Goal: Check status: Check status

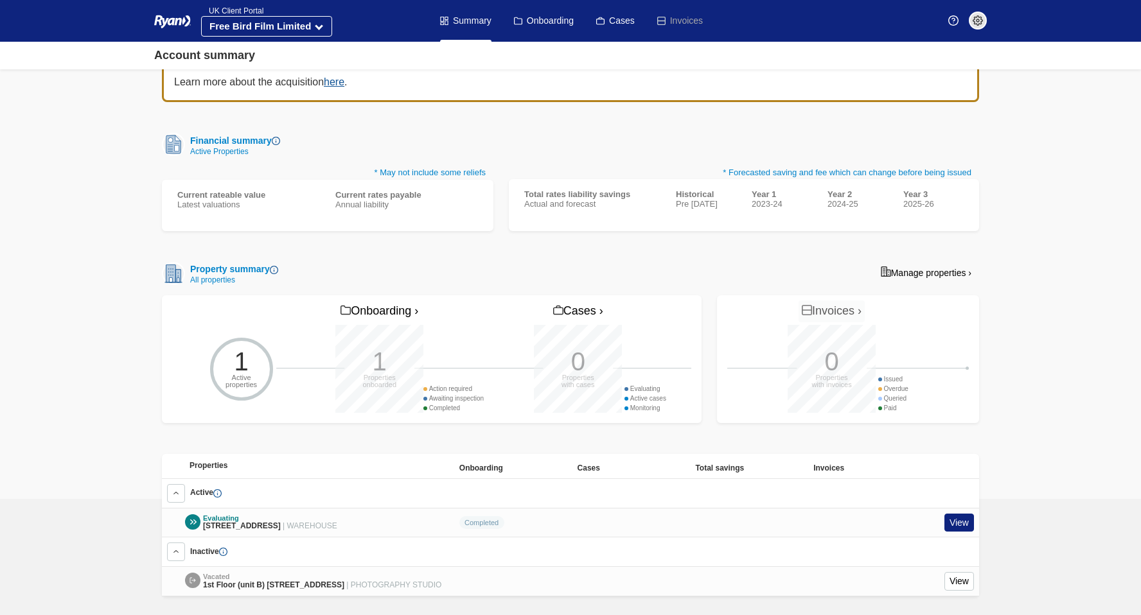
scroll to position [108, 0]
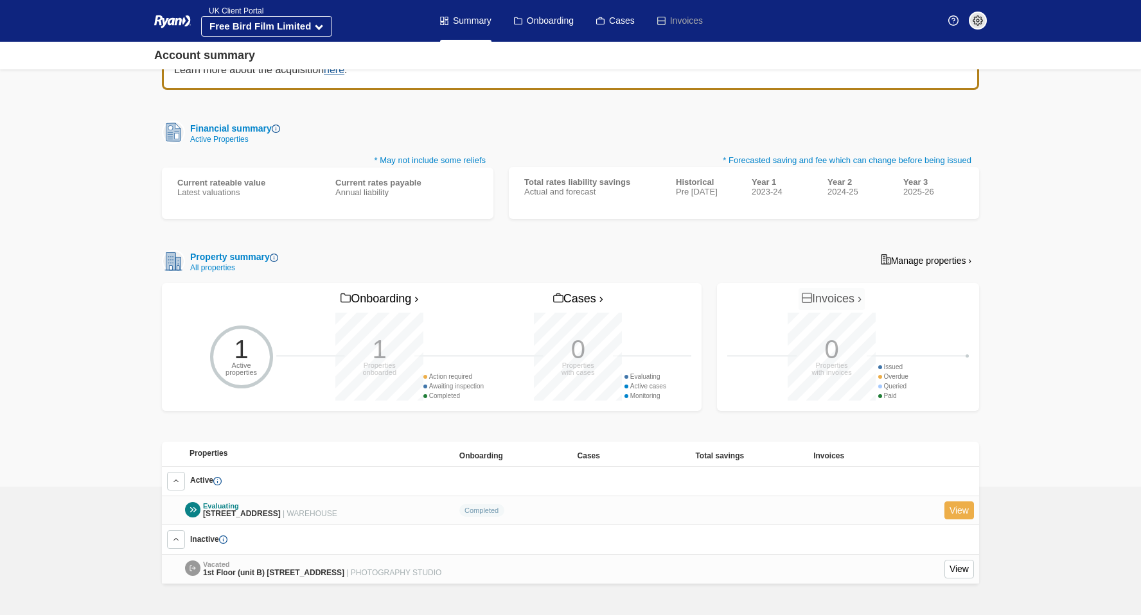
click at [965, 504] on link "View" at bounding box center [959, 511] width 30 height 19
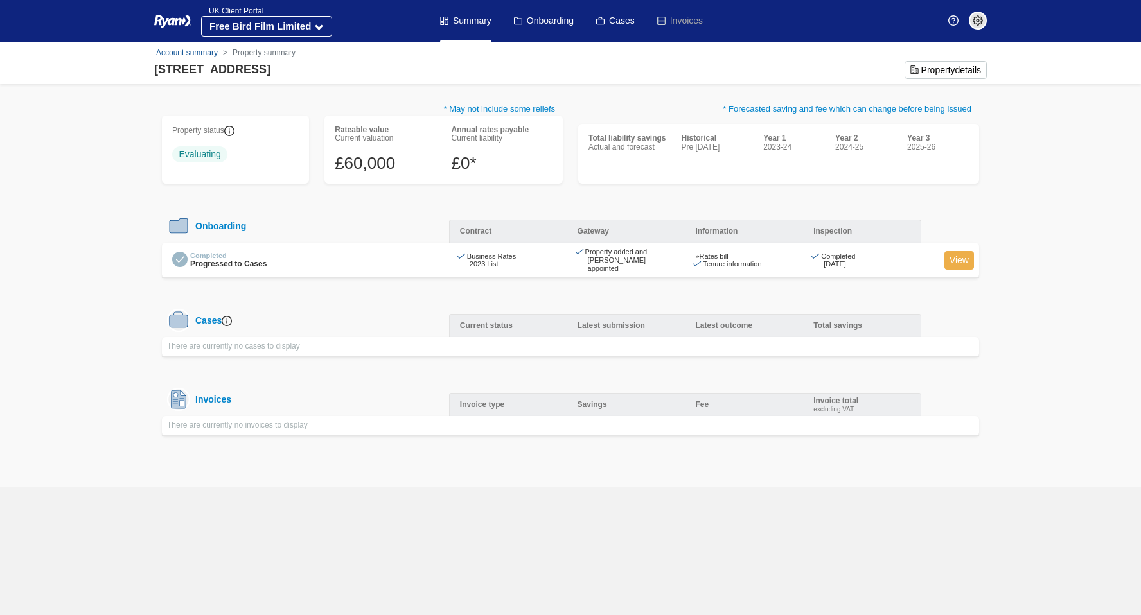
click at [962, 259] on link "View" at bounding box center [959, 260] width 30 height 19
